Goal: Information Seeking & Learning: Learn about a topic

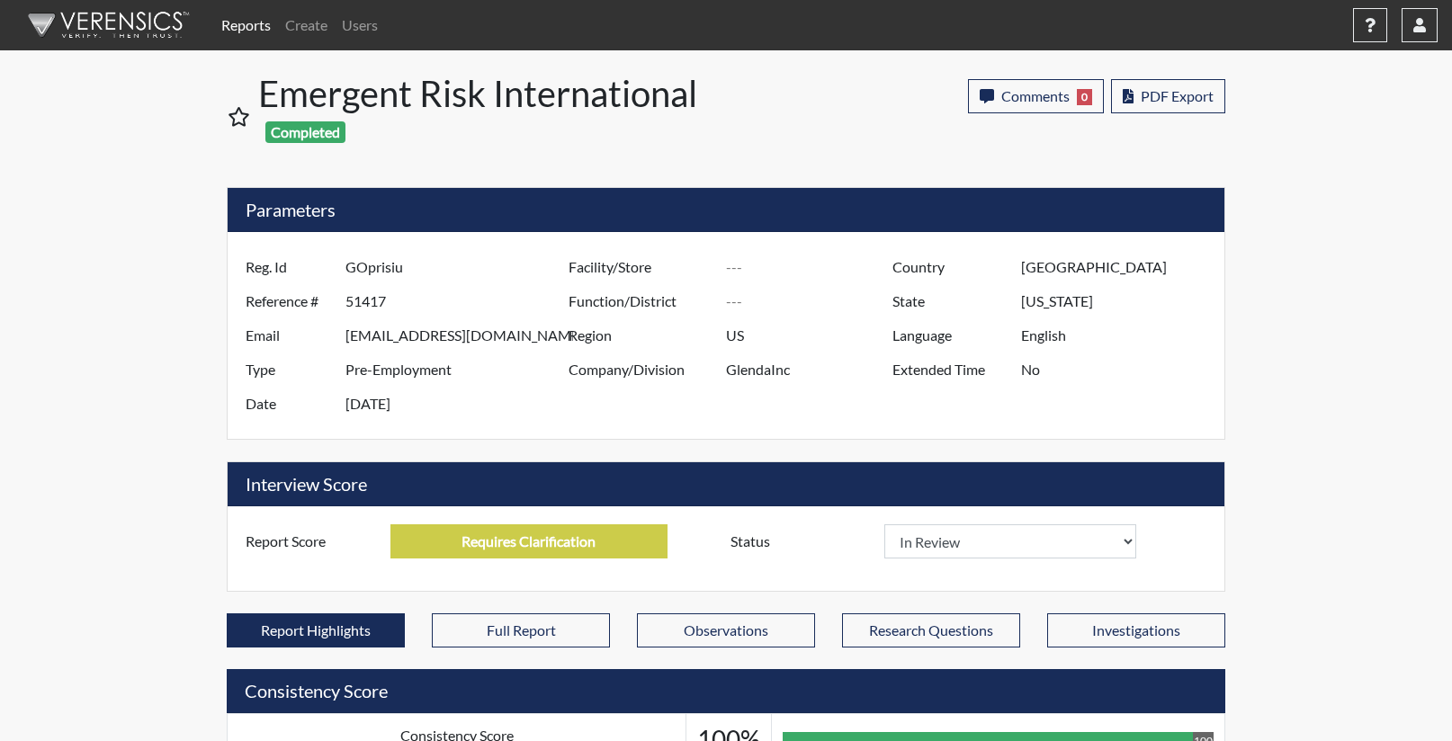
select select
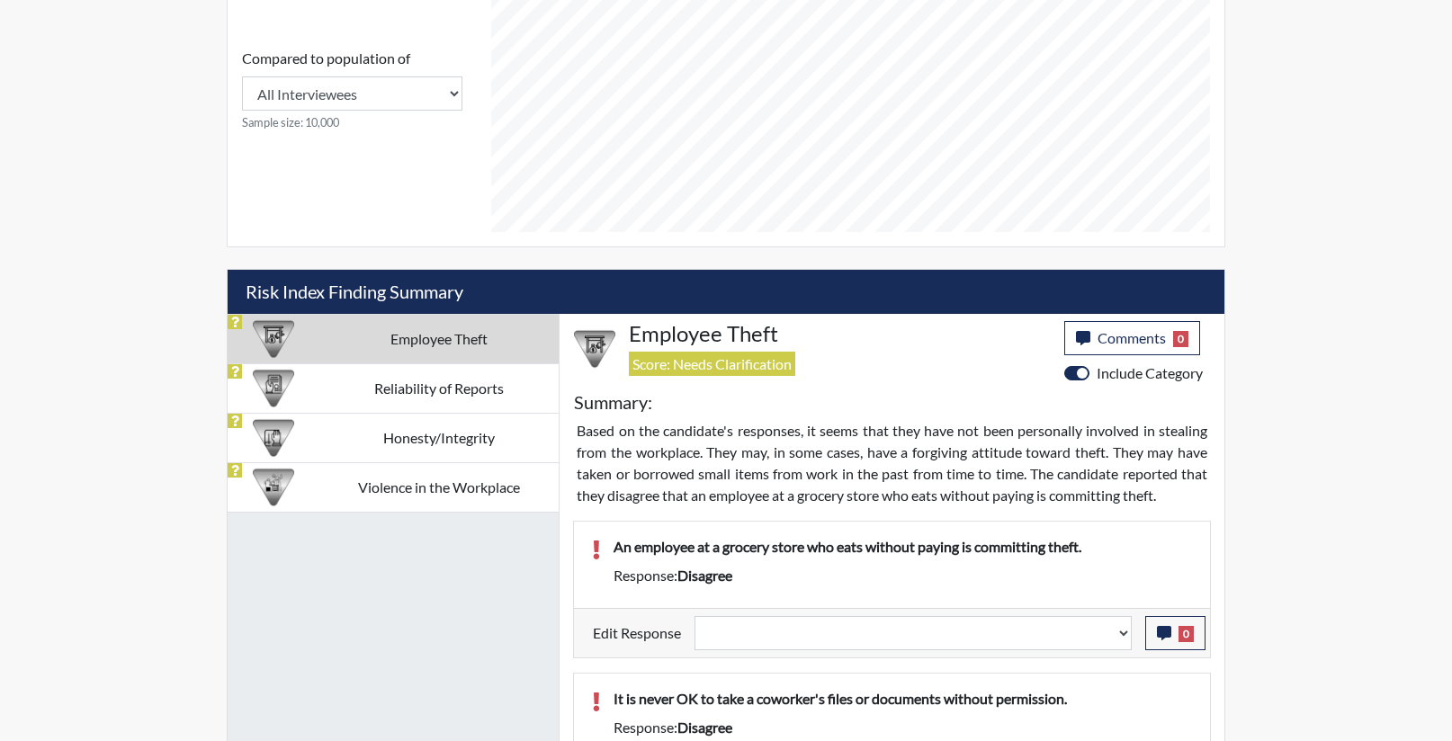
scroll to position [1180, 0]
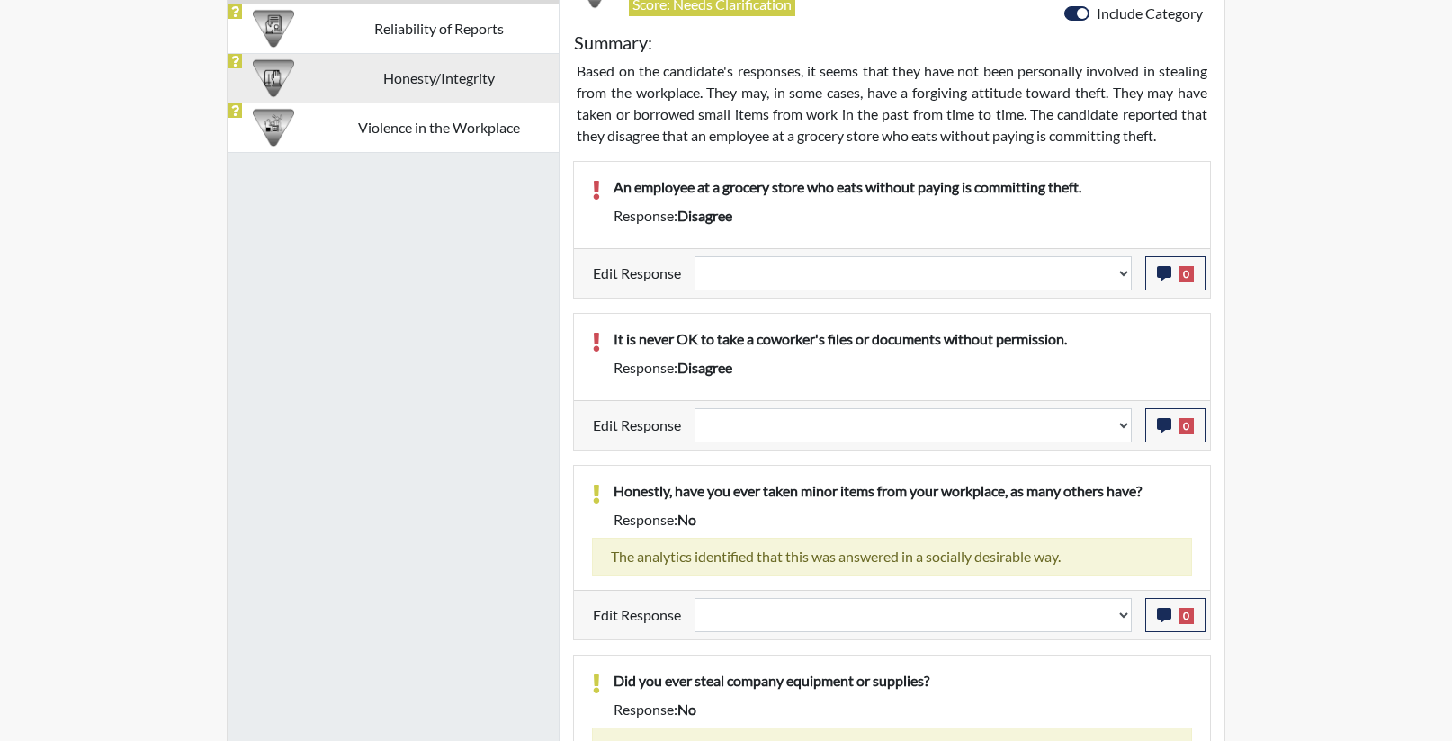
click at [401, 86] on td "Honesty/Integrity" at bounding box center [438, 77] width 239 height 49
select select
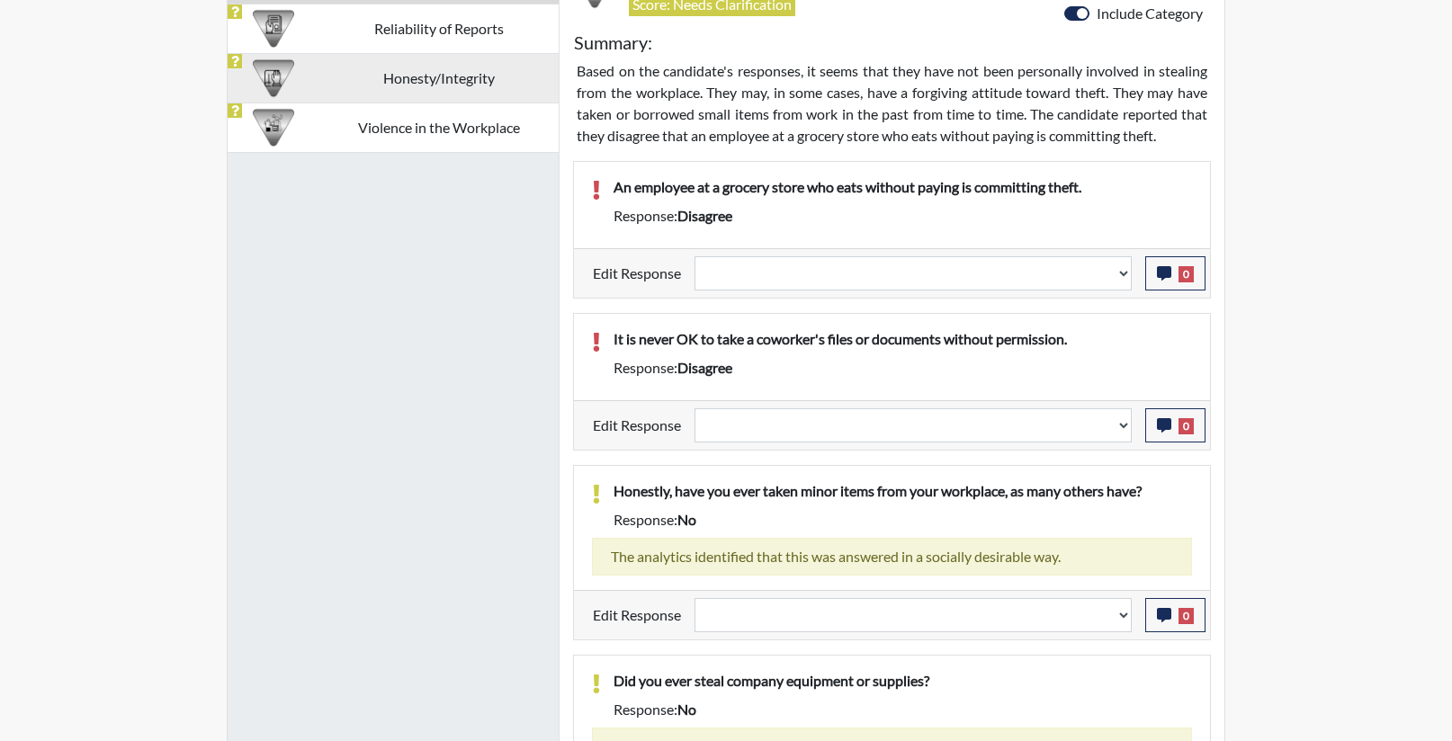
select select
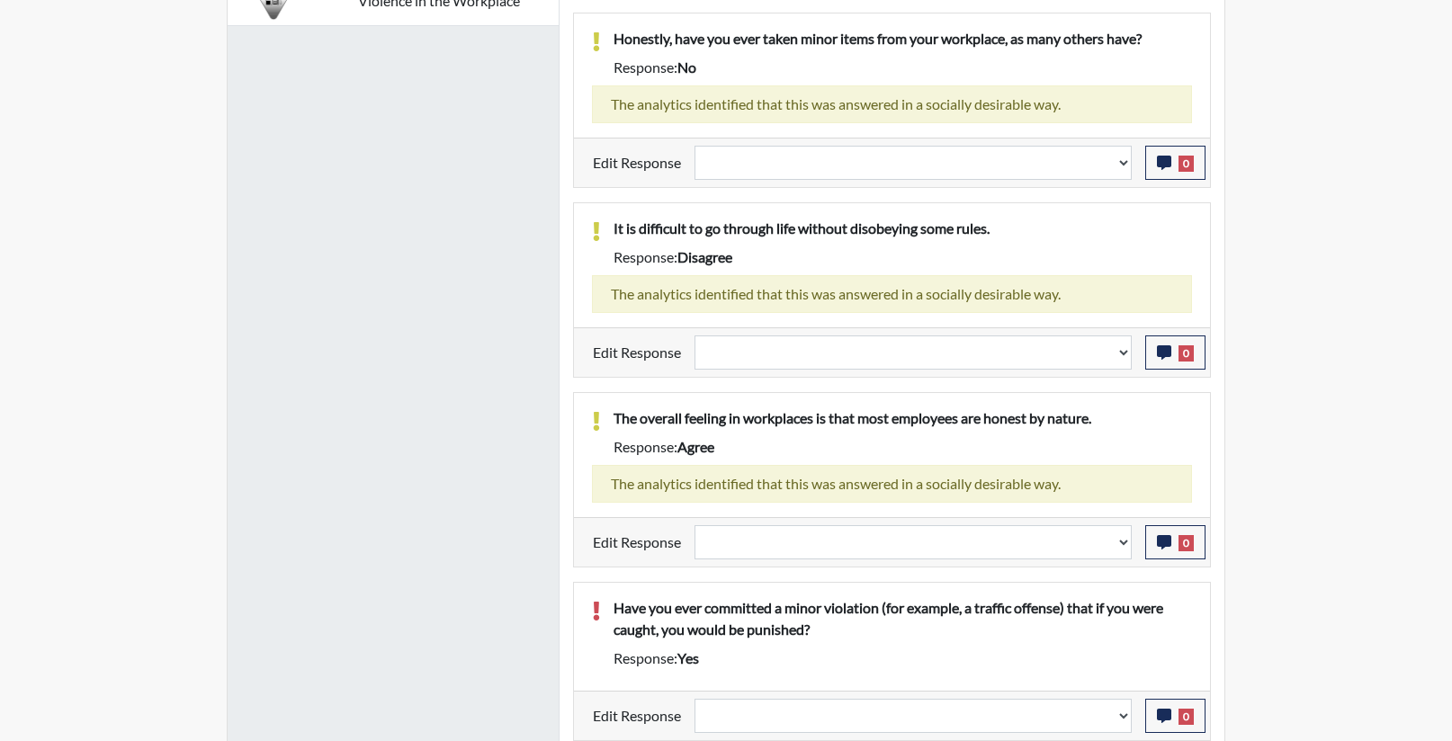
scroll to position [1307, 0]
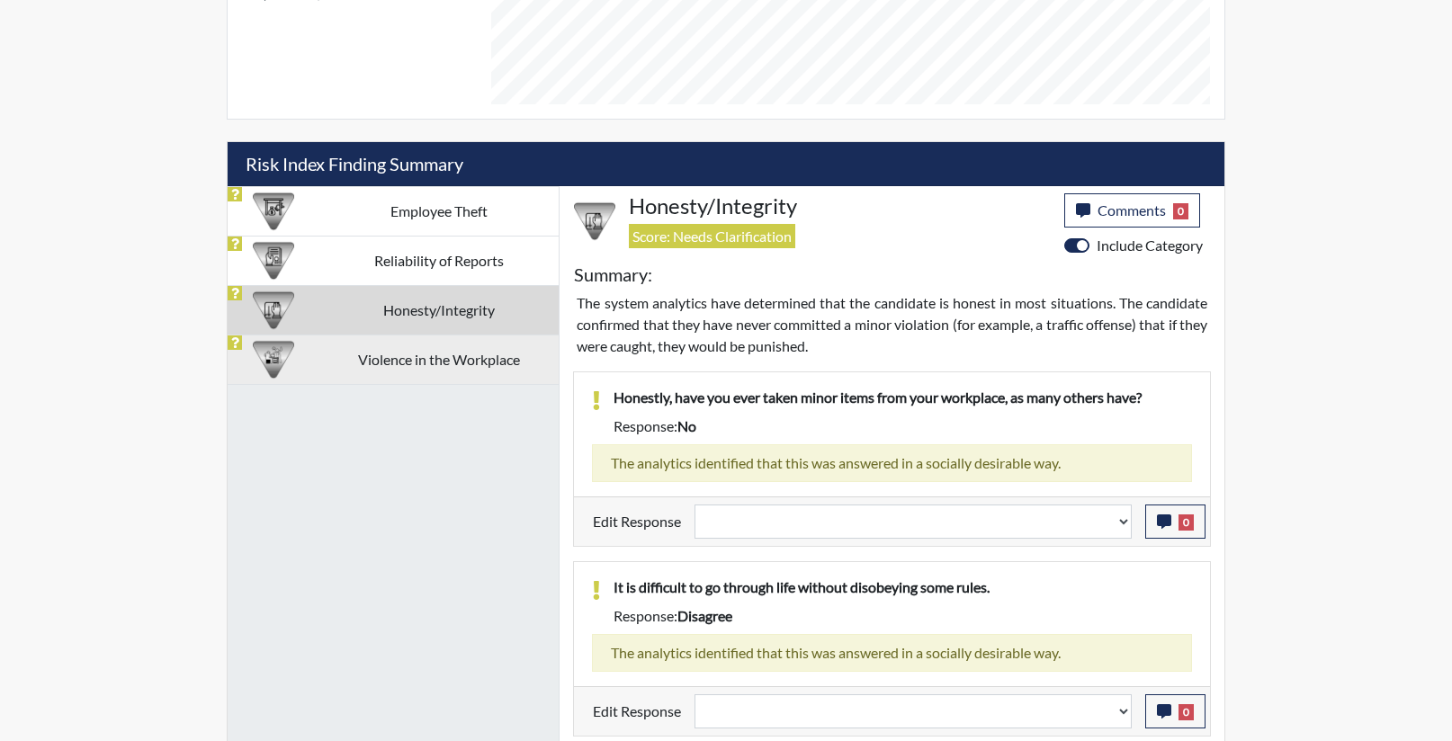
click at [448, 365] on td "Violence in the Workplace" at bounding box center [438, 359] width 239 height 49
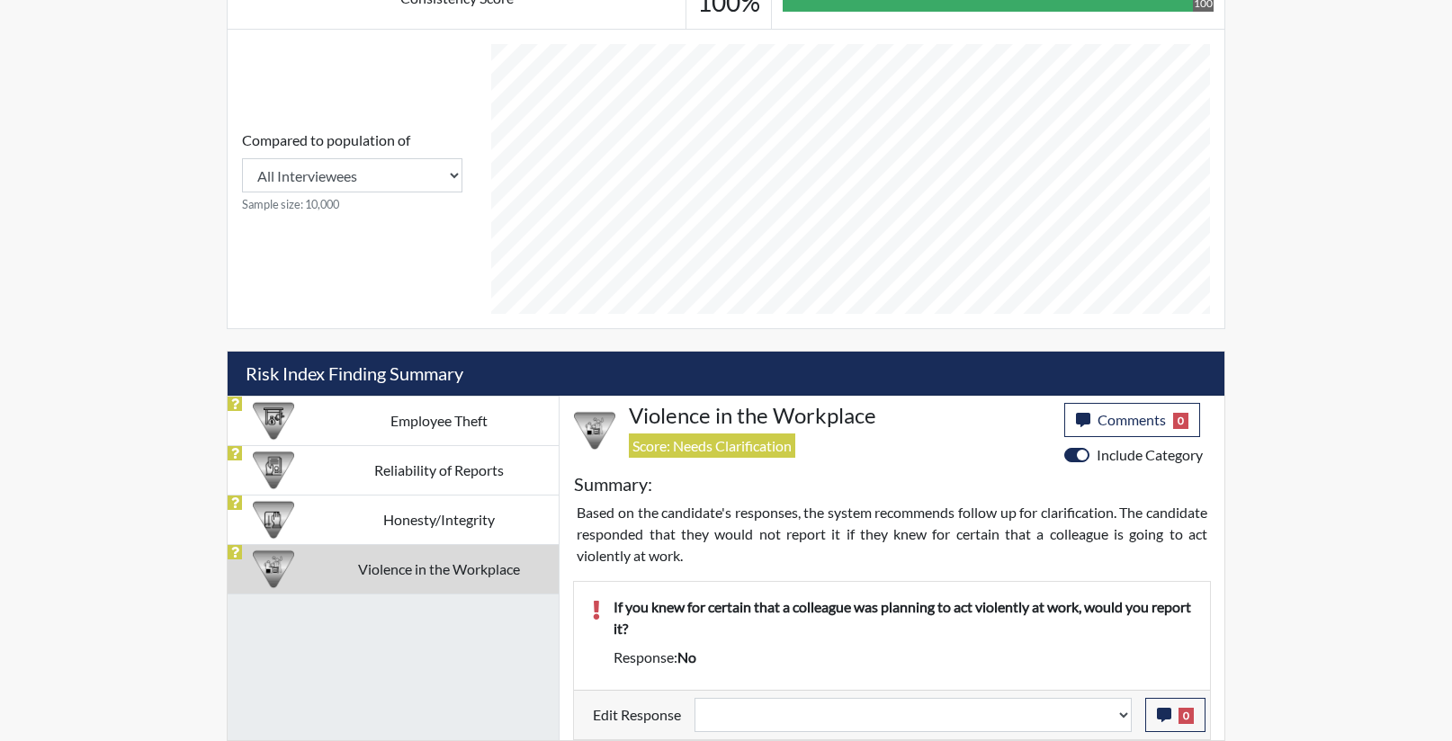
scroll to position [738, 0]
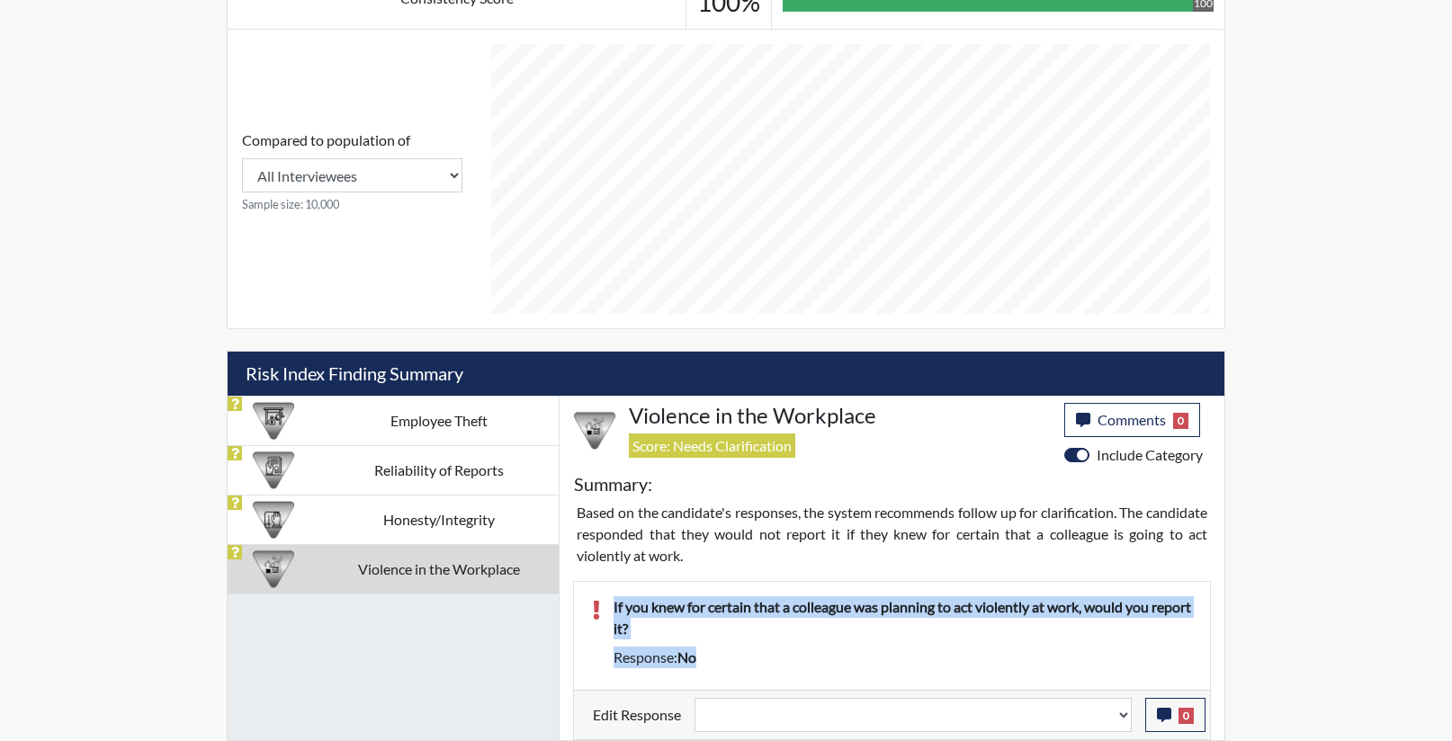
drag, startPoint x: 732, startPoint y: 650, endPoint x: 590, endPoint y: 615, distance: 146.4
click at [590, 615] on div "If you knew for certain that a colleague was planning to act violently at work,…" at bounding box center [892, 636] width 627 height 79
copy div "If you knew for certain that a colleague was planning to act violently at work,…"
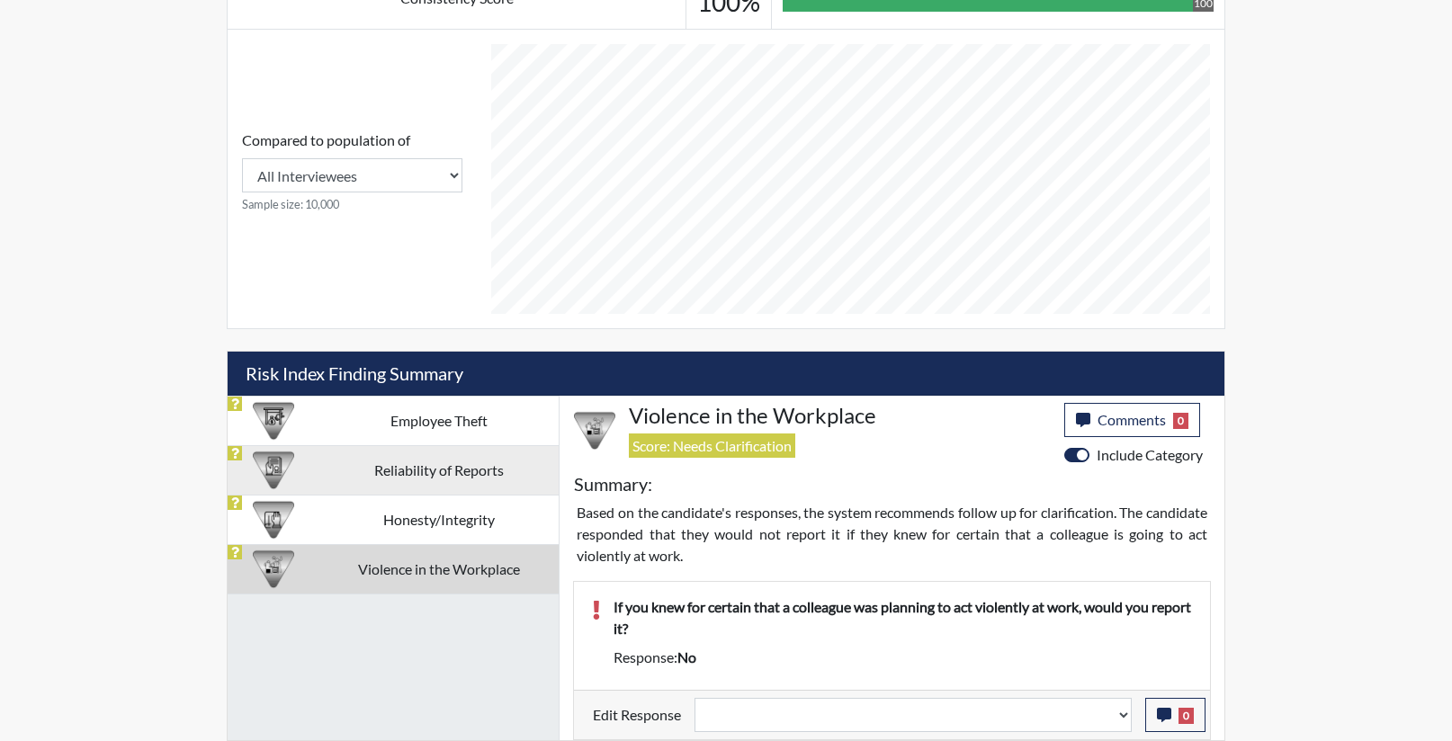
click at [433, 463] on td "Reliability of Reports" at bounding box center [438, 469] width 239 height 49
select select
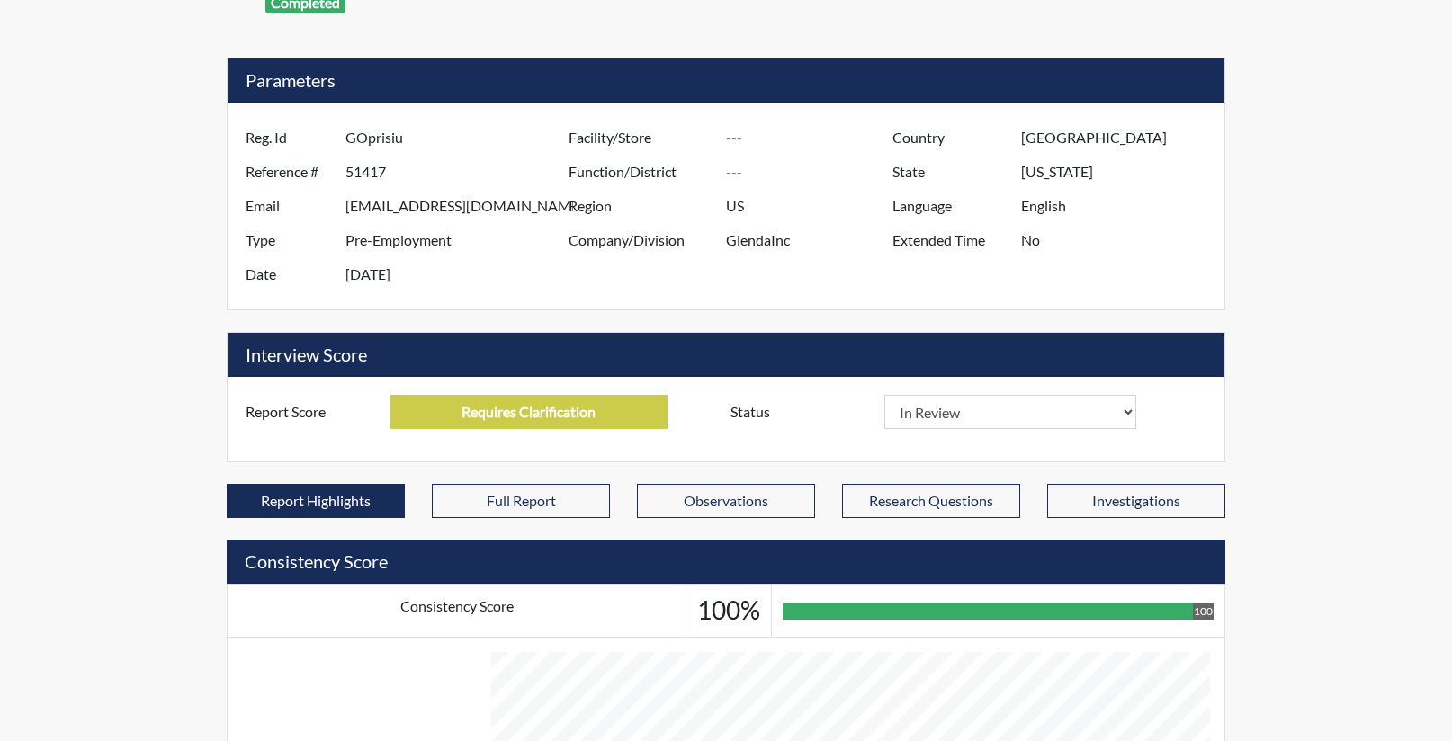
scroll to position [0, 0]
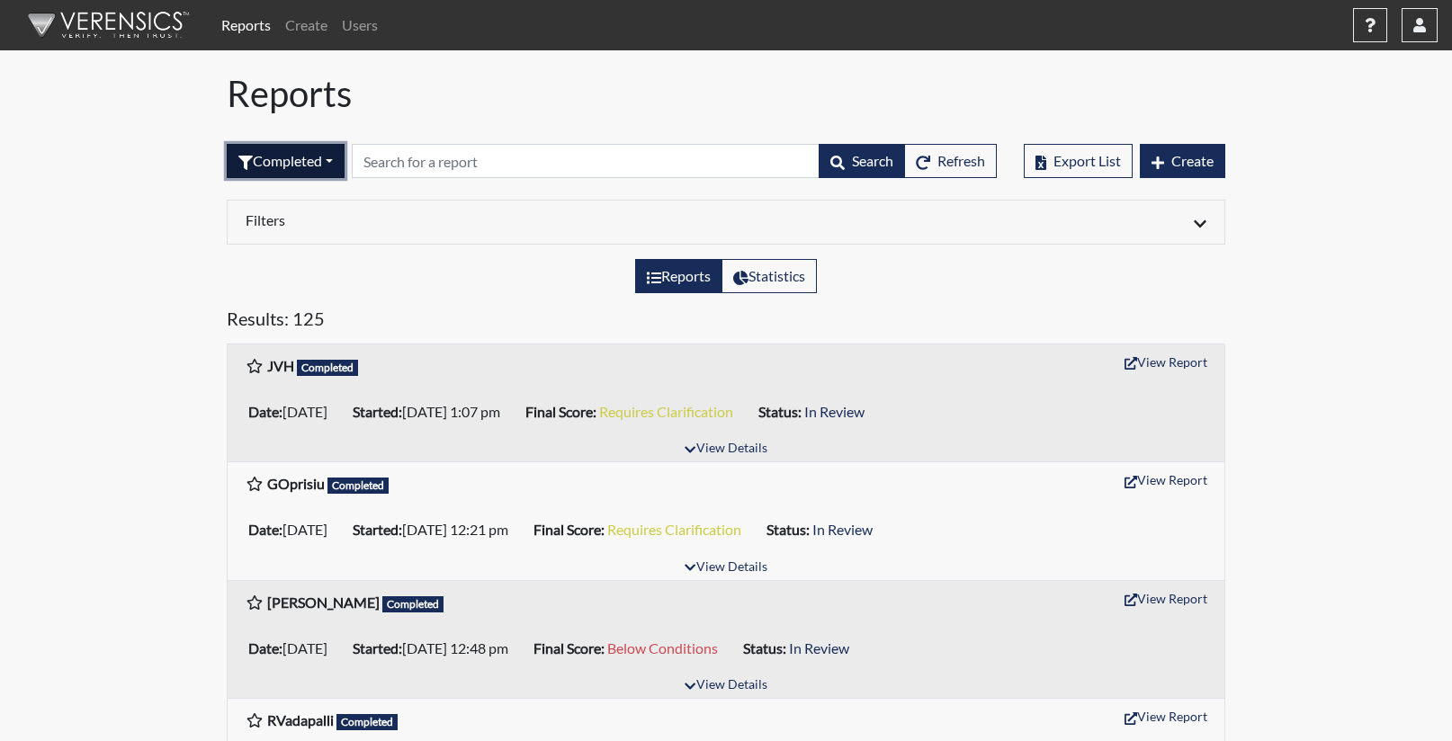
click at [297, 160] on button "Completed" at bounding box center [286, 161] width 118 height 34
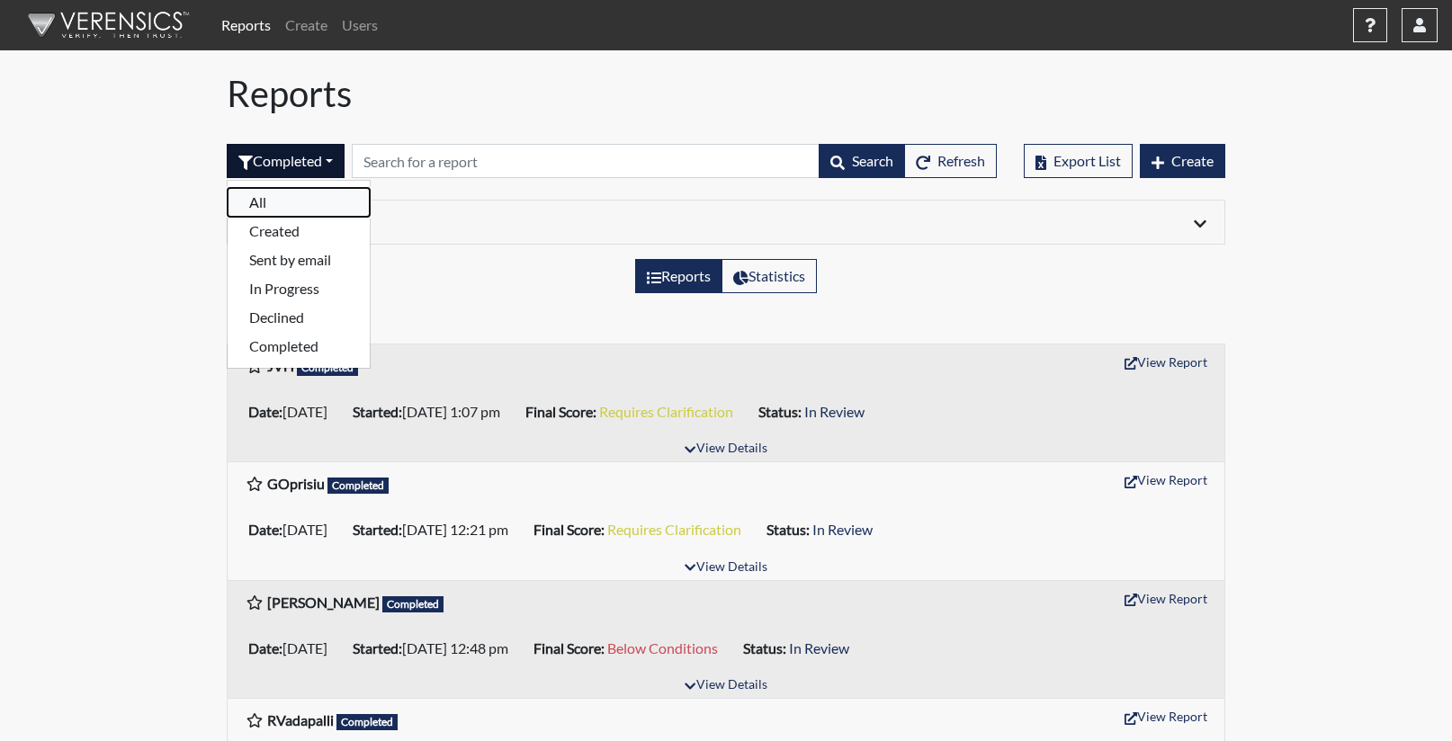
click at [290, 197] on button "All" at bounding box center [299, 202] width 142 height 29
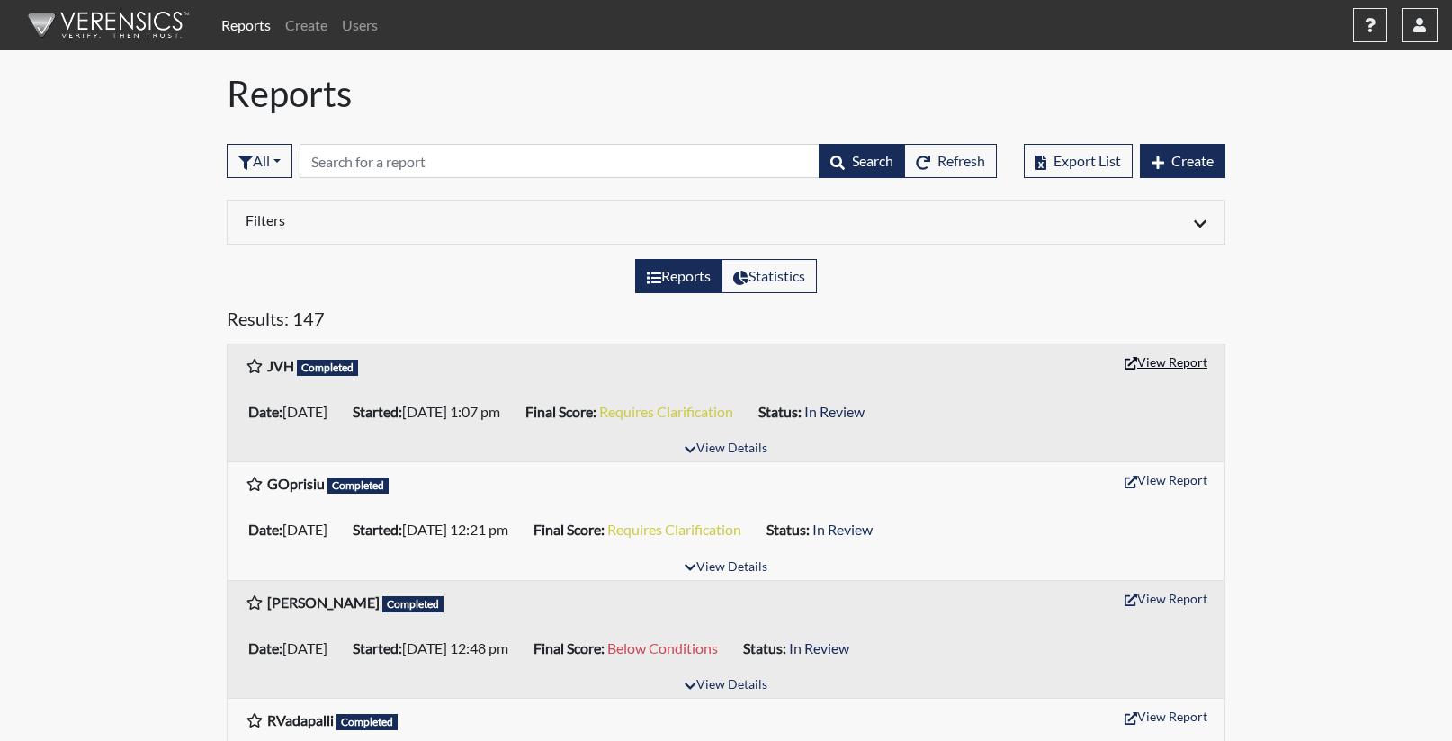
click at [1163, 362] on button "View Report" at bounding box center [1166, 362] width 99 height 28
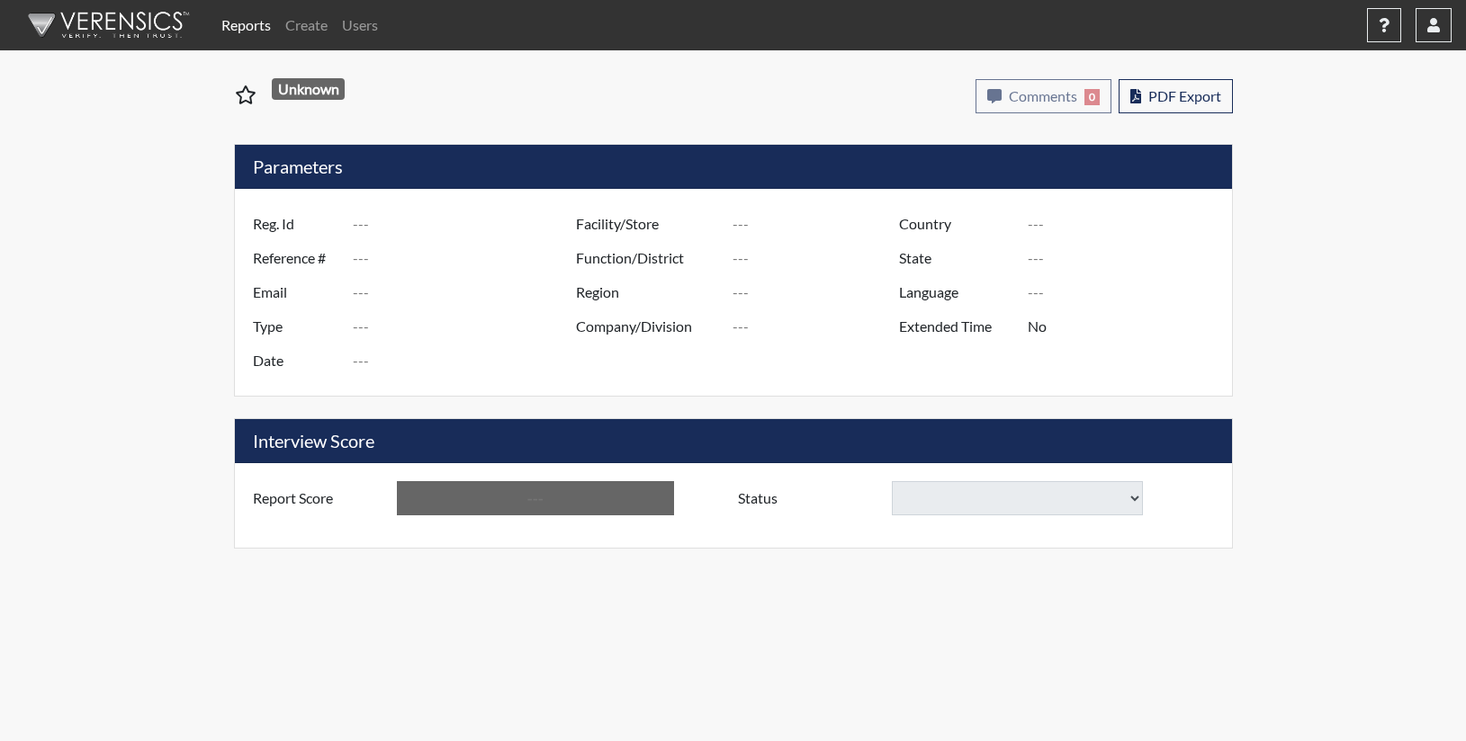
type input "JVH"
type input "51492"
type input "jasonvanthof@gmail.com"
type input "Pre-Employment"
type input "Sep 26, 2025"
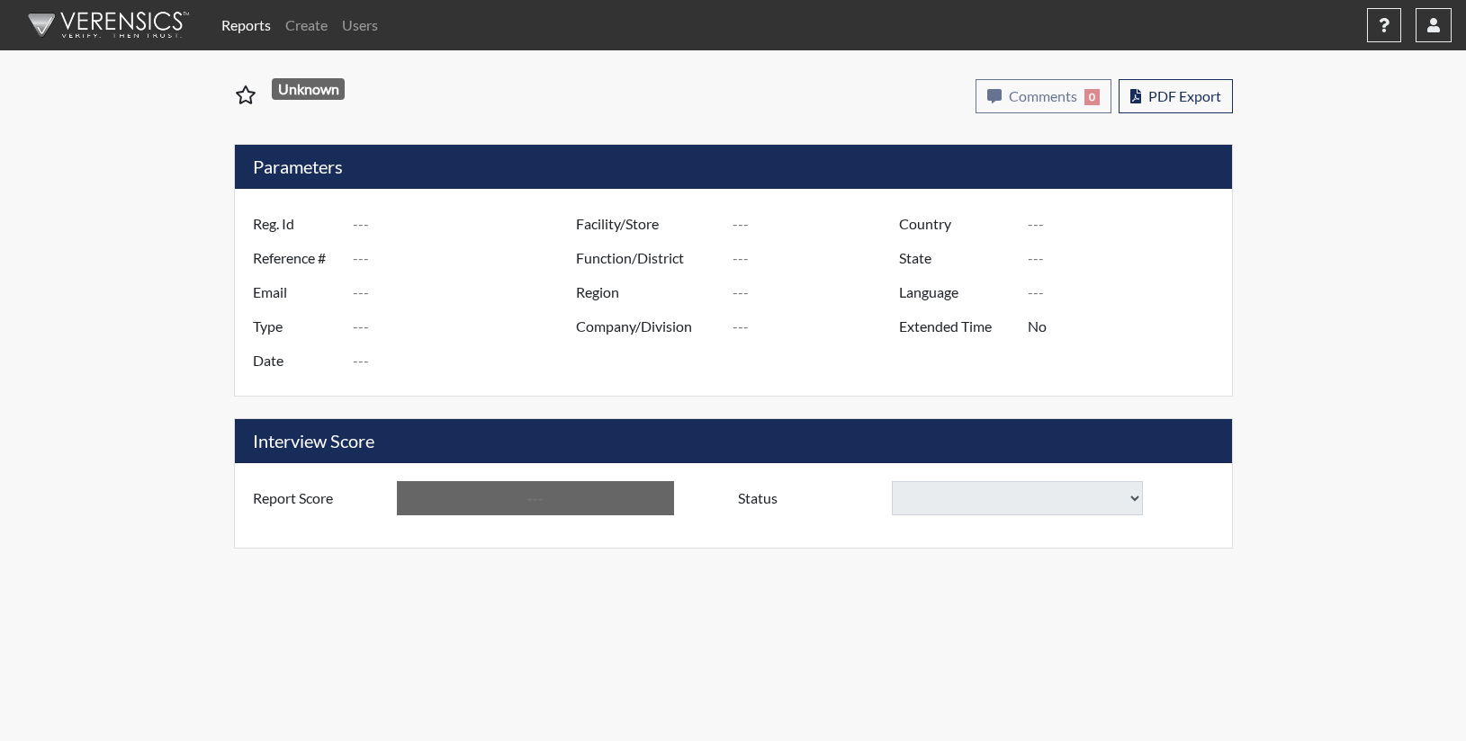
type input "US"
type input "GlendaInc"
type input "[GEOGRAPHIC_DATA]"
type input "Nevada"
type input "English"
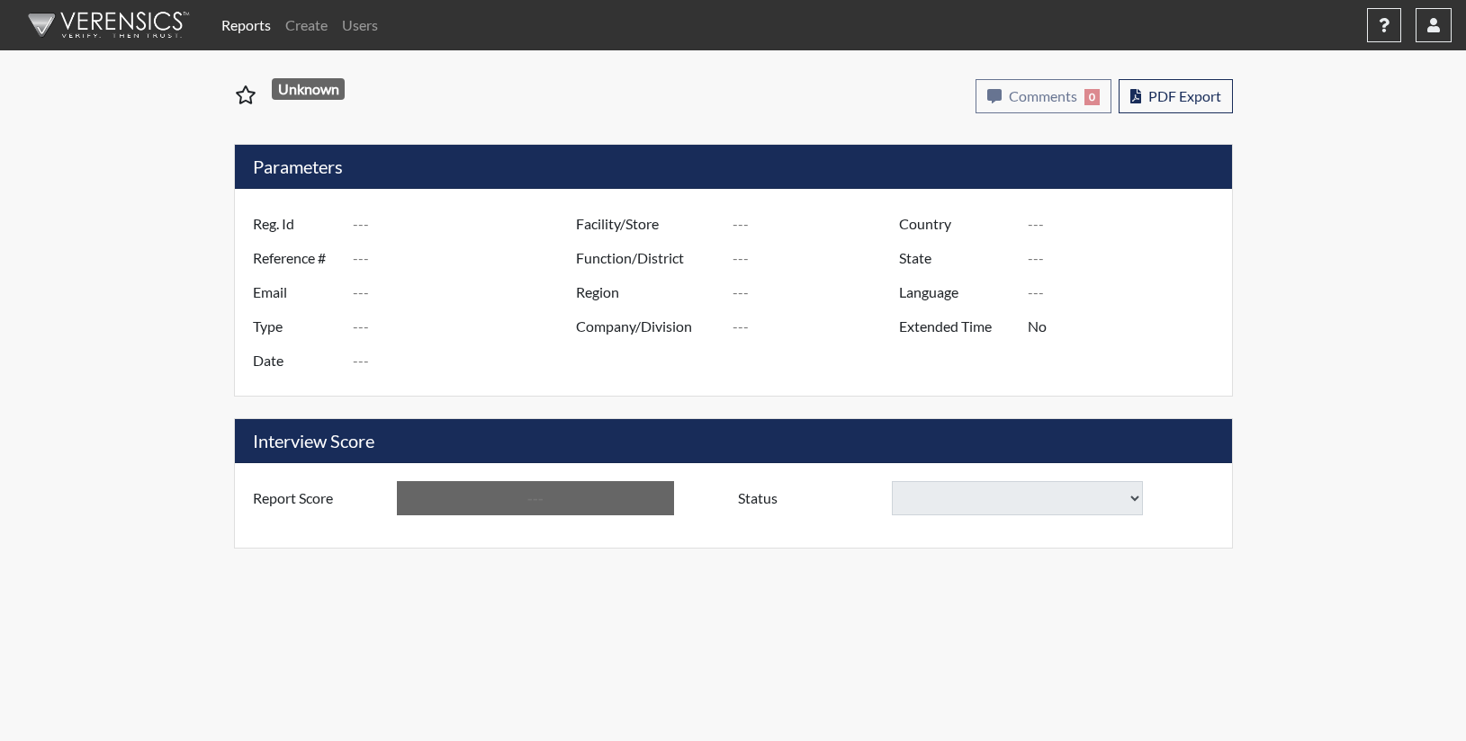
type input "Requires Clarification"
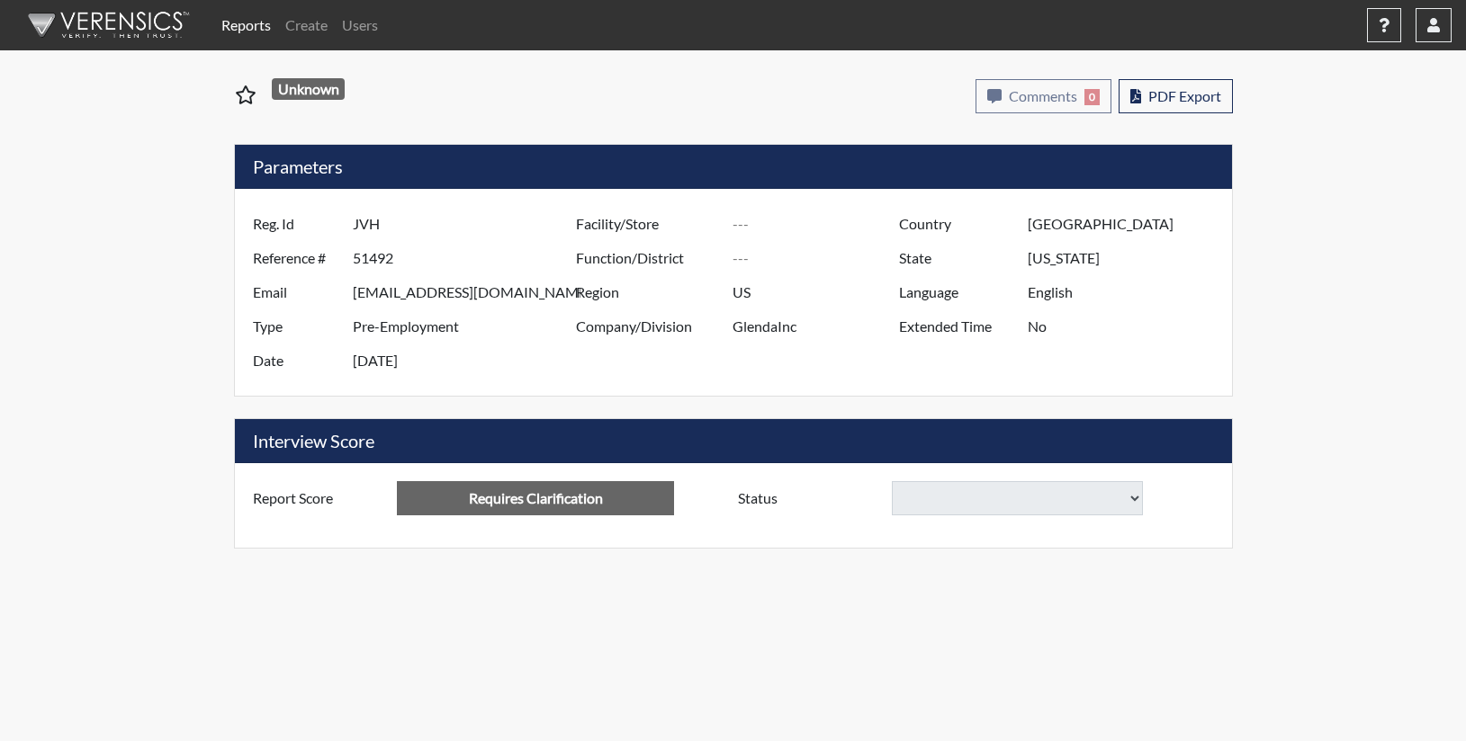
select select
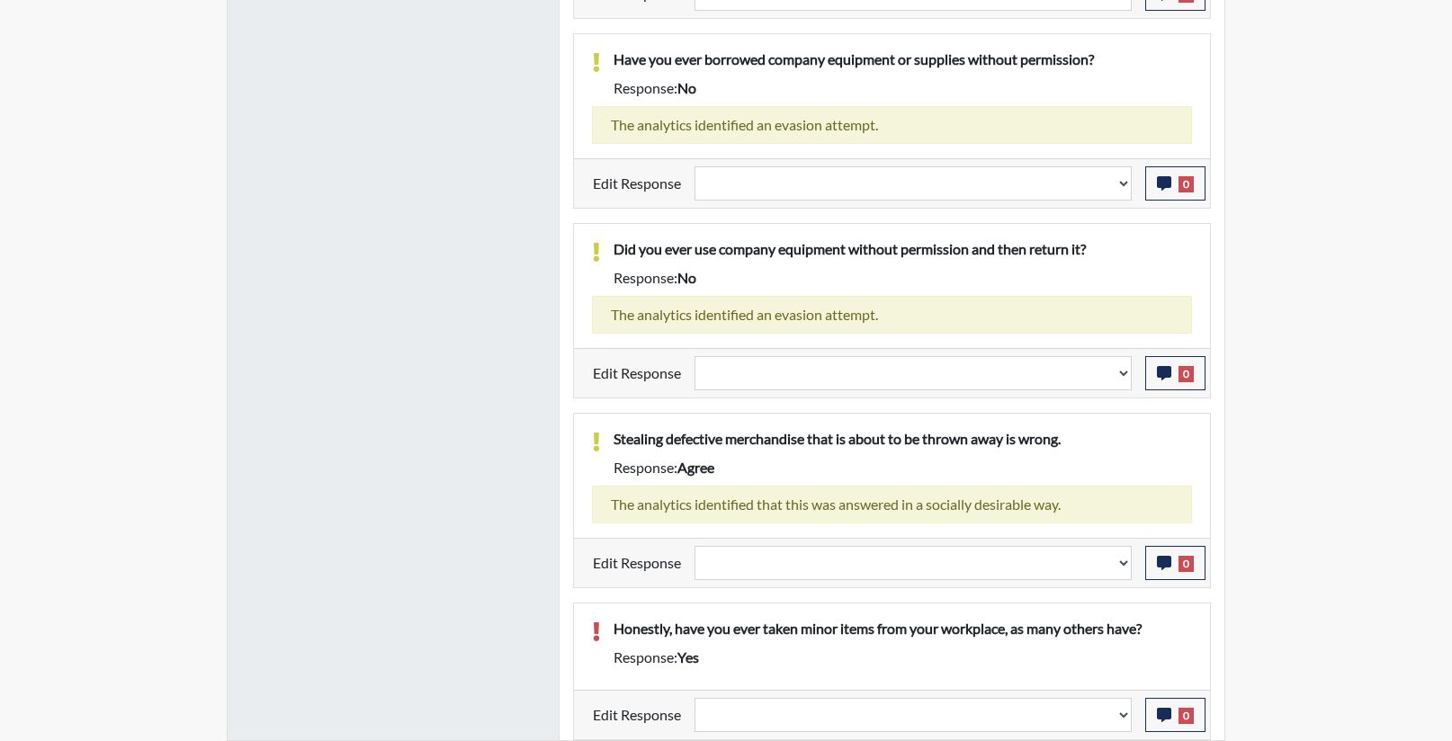
scroll to position [750, 0]
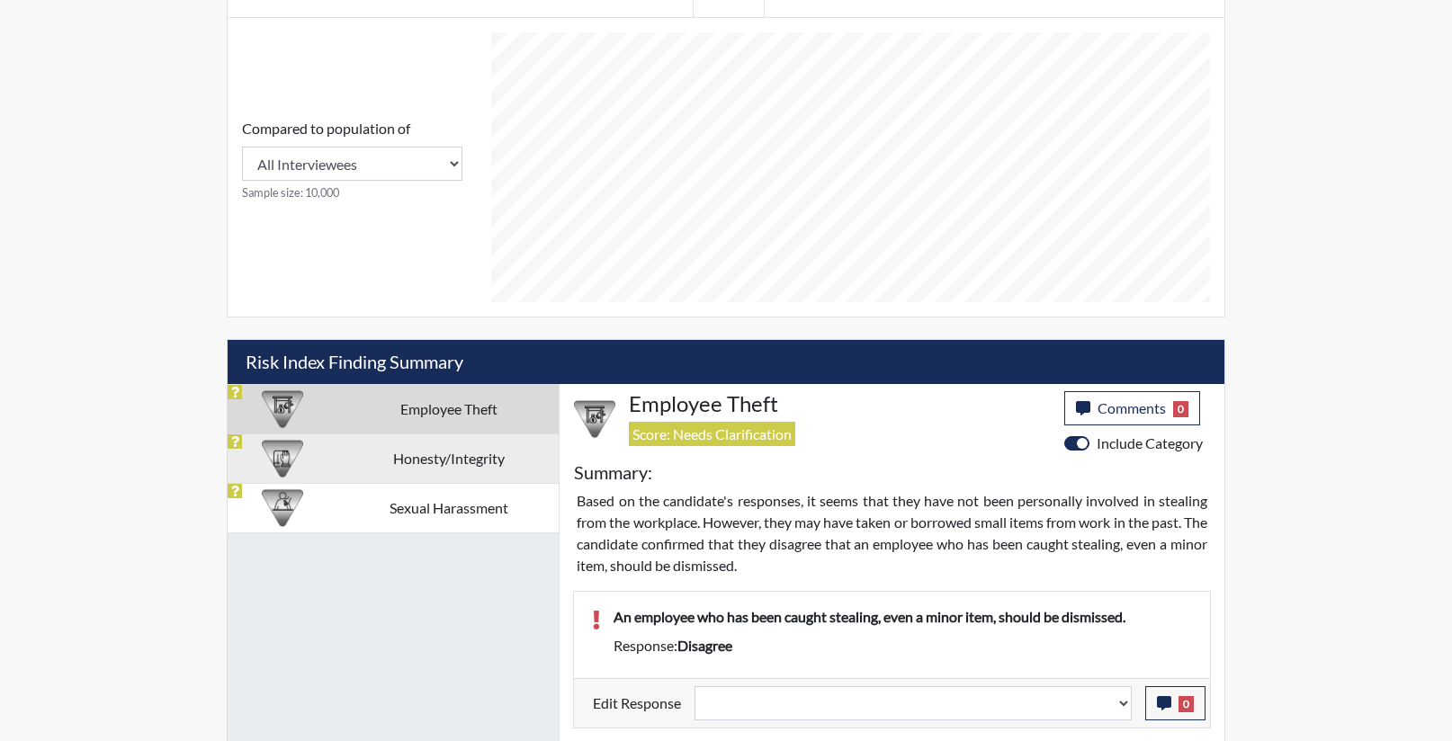
click at [455, 458] on td "Honesty/Integrity" at bounding box center [448, 458] width 221 height 49
select select
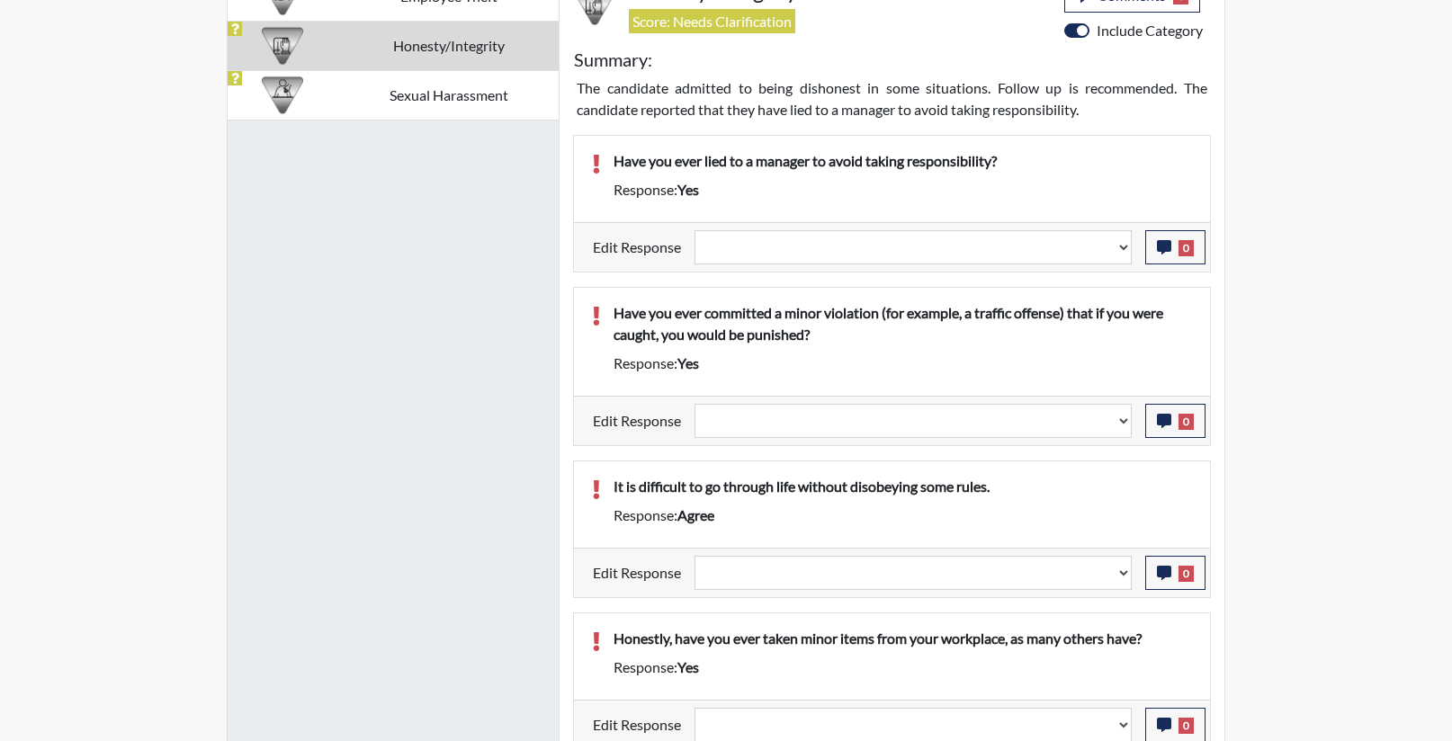
scroll to position [1172, 0]
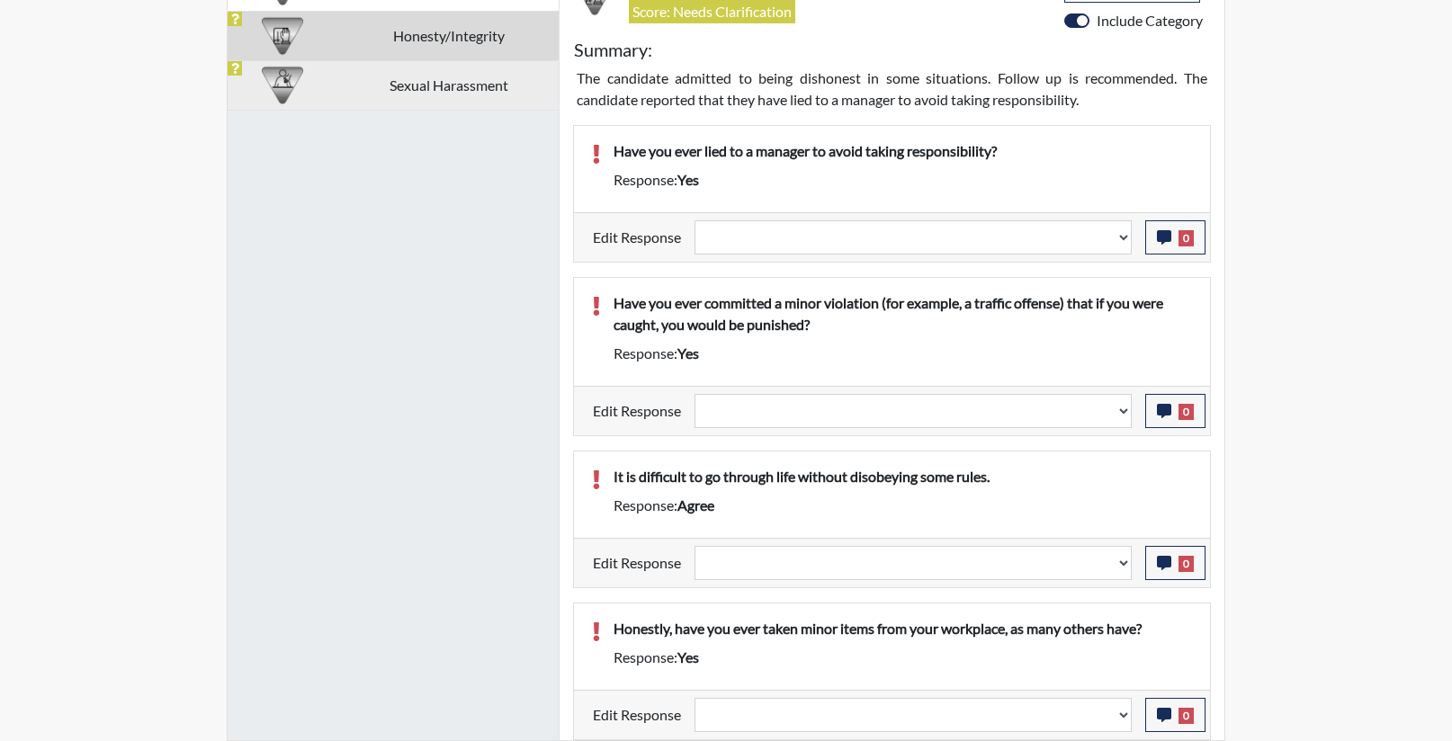
click at [483, 93] on td "Sexual Harassment" at bounding box center [448, 84] width 221 height 49
select select
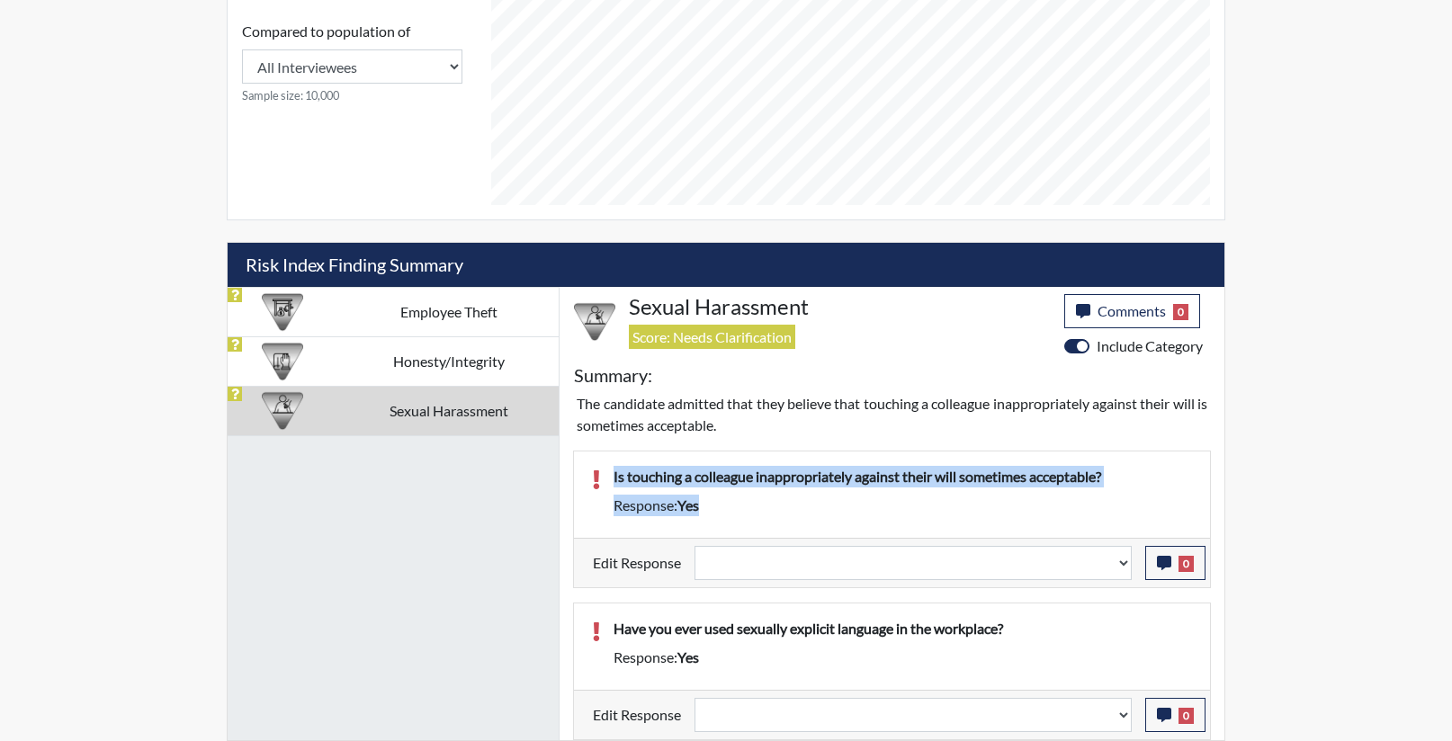
drag, startPoint x: 730, startPoint y: 505, endPoint x: 608, endPoint y: 479, distance: 124.3
click at [608, 479] on div "Is touching a colleague inappropriately against their will sometimes acceptable…" at bounding box center [903, 495] width 606 height 58
copy div "Is touching a colleague inappropriately against their will sometimes acceptable…"
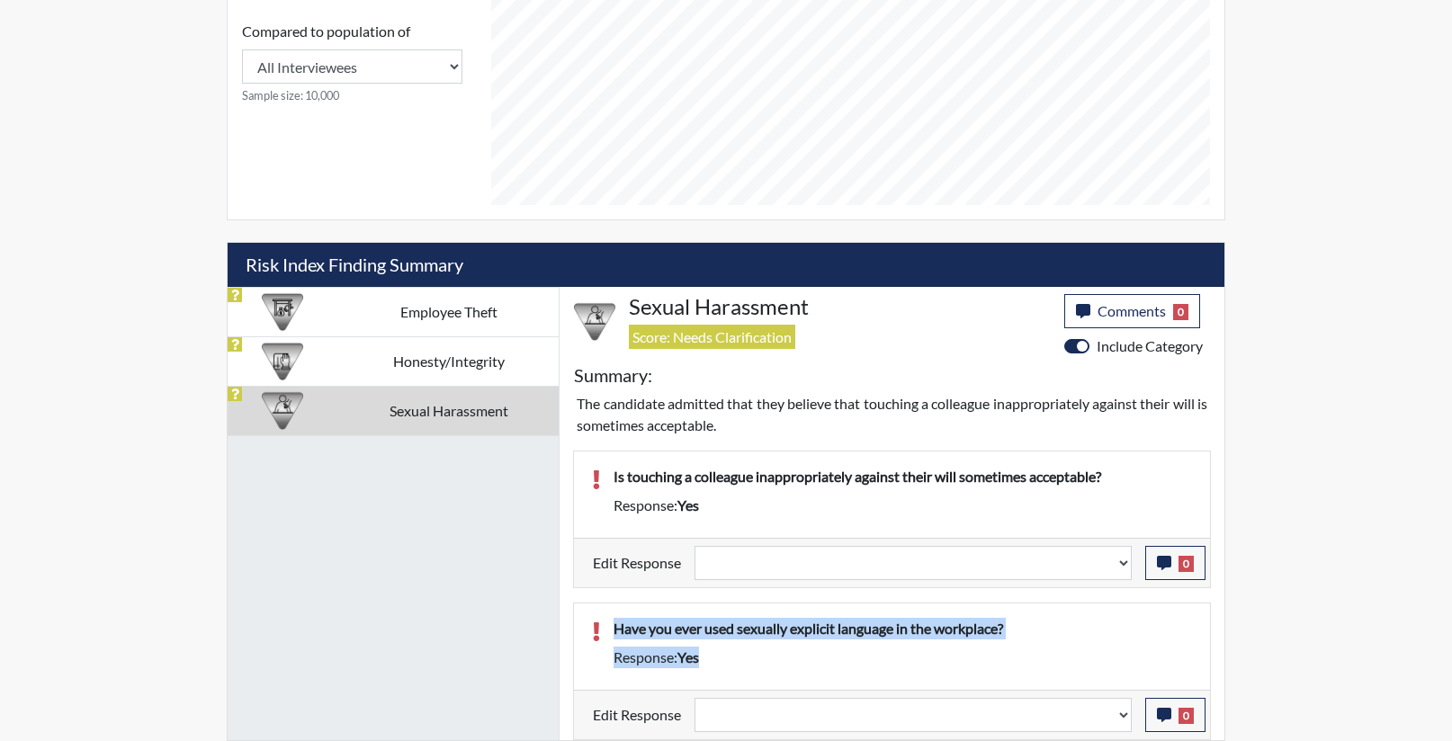
drag, startPoint x: 722, startPoint y: 656, endPoint x: 612, endPoint y: 635, distance: 111.7
click at [612, 635] on div "Have you ever used sexually explicit language in the workplace? Response: yes" at bounding box center [903, 647] width 606 height 58
copy div "Have you ever used sexually explicit language in the workplace? Response: yes"
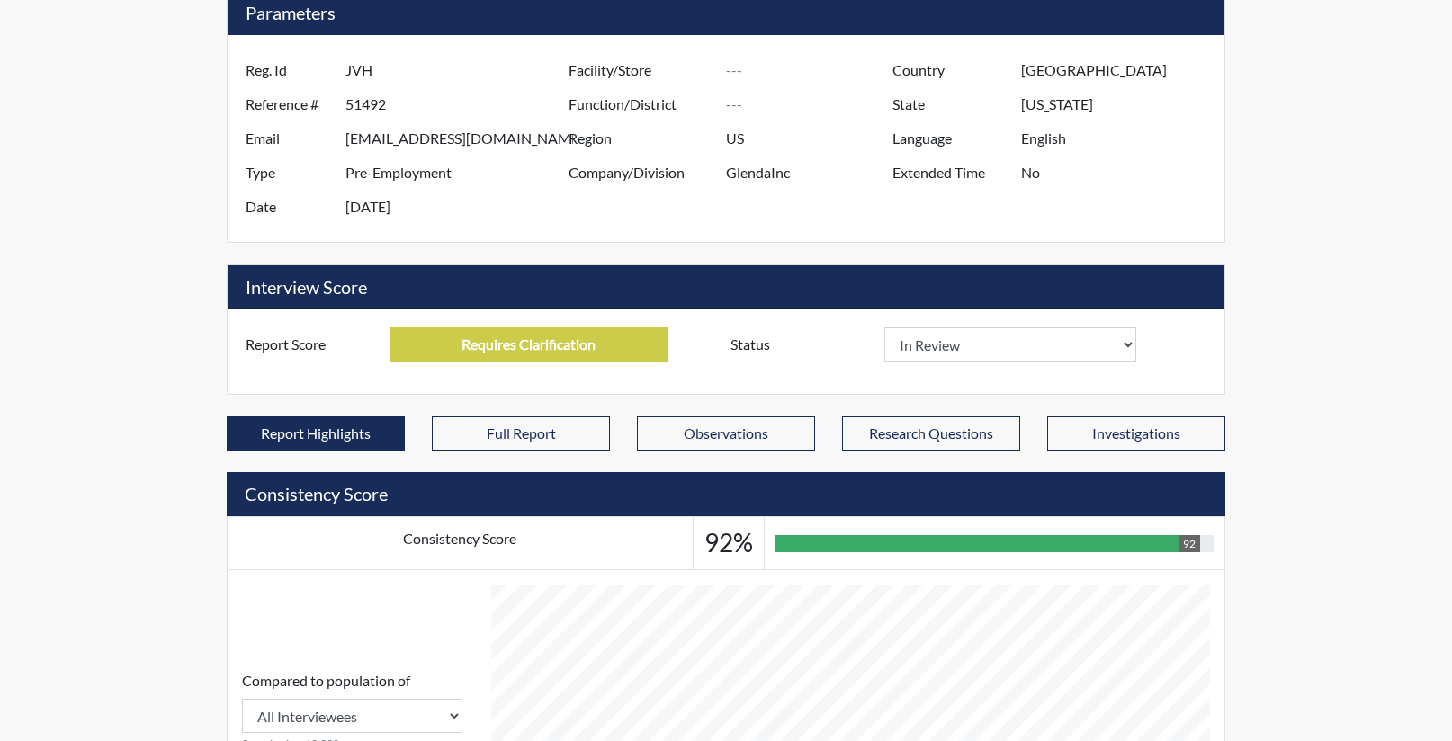
scroll to position [0, 0]
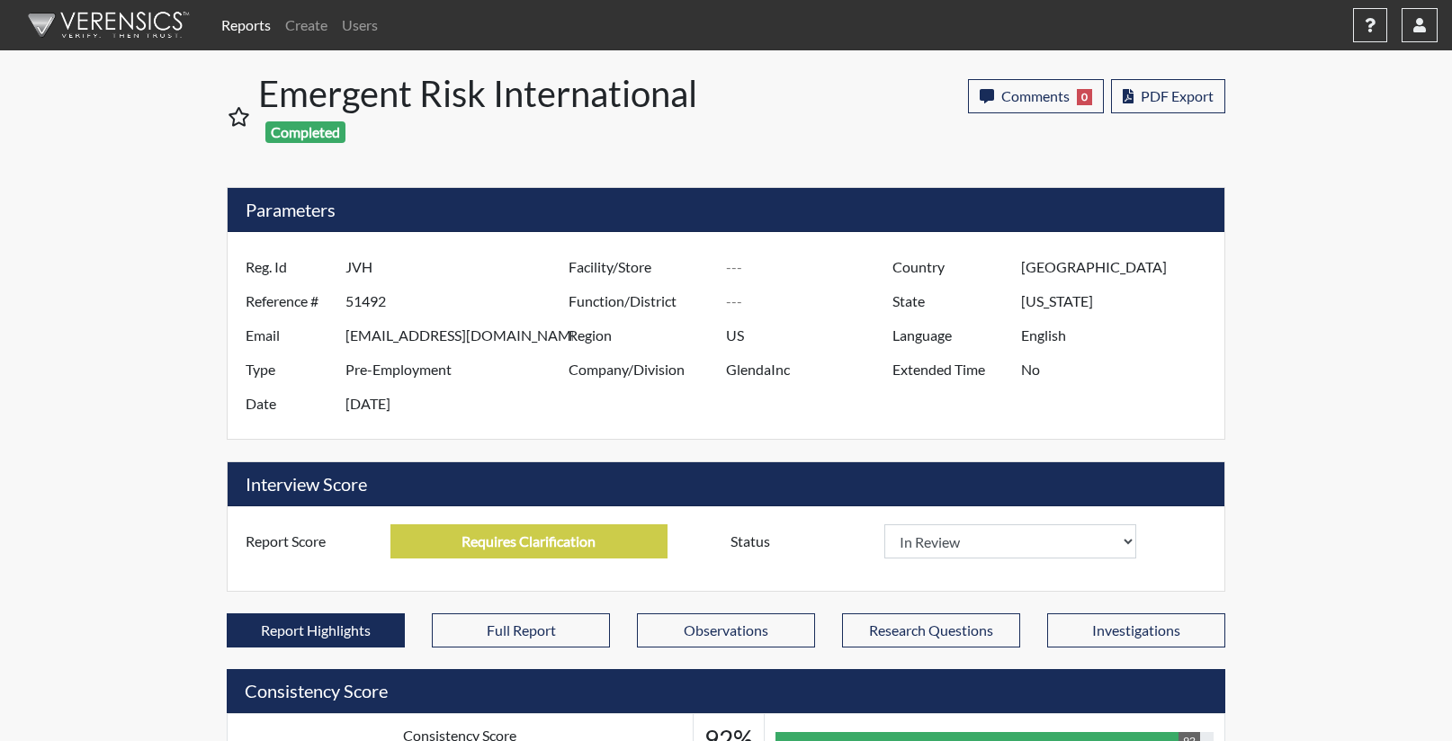
select select
